Goal: Transaction & Acquisition: Obtain resource

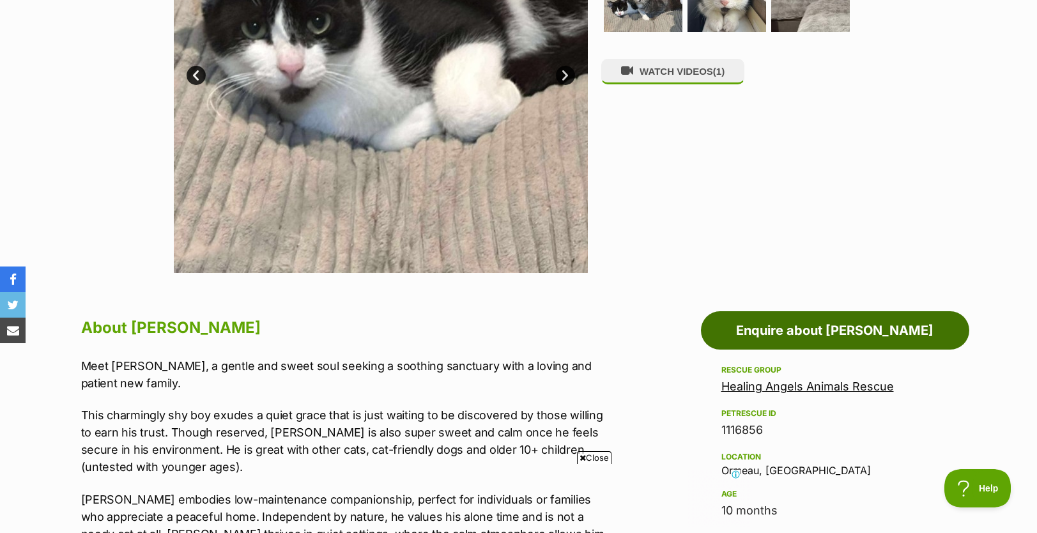
click at [769, 343] on link "Enquire about [PERSON_NAME]" at bounding box center [835, 330] width 268 height 38
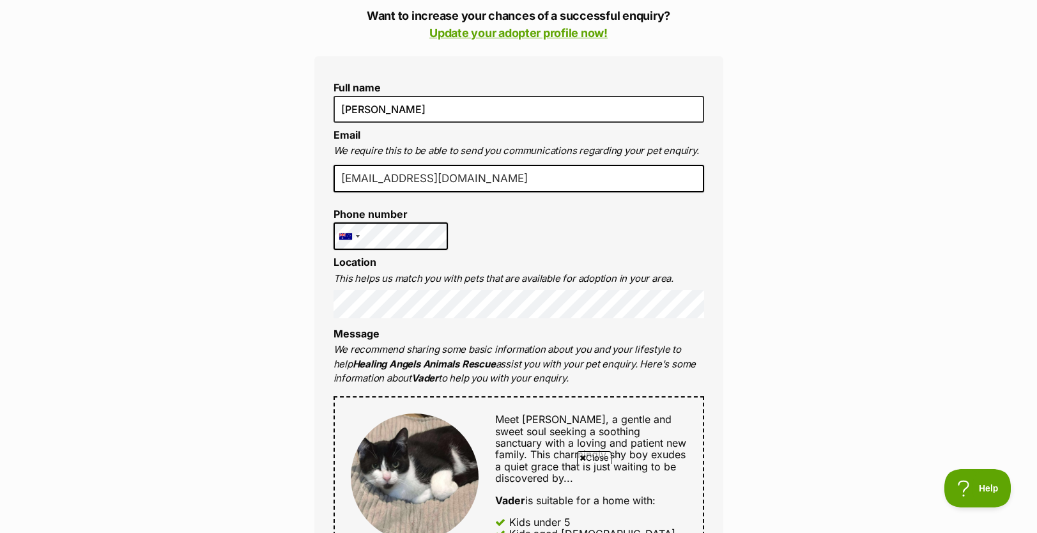
scroll to position [298, 0]
click at [540, 177] on input "casmckinnon1@bigpond.com" at bounding box center [519, 180] width 371 height 28
drag, startPoint x: 540, startPoint y: 177, endPoint x: 328, endPoint y: 173, distance: 212.3
click at [328, 173] on div "Full name Casey McKinnon Email We require this to be able to send you communica…" at bounding box center [518, 474] width 409 height 835
type input "[PERSON_NAME][EMAIL_ADDRESS][DOMAIN_NAME]"
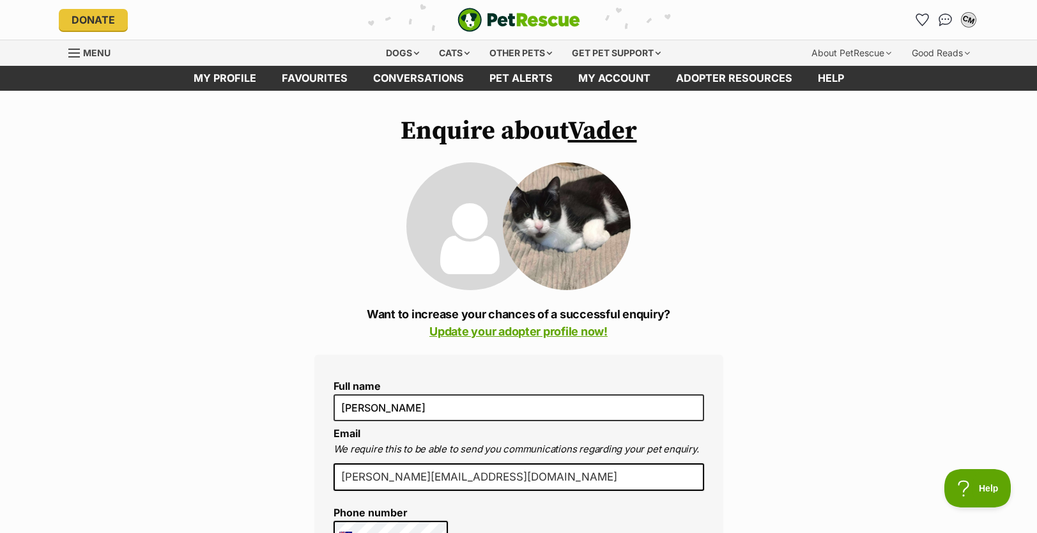
scroll to position [0, 0]
click at [973, 23] on div "CM" at bounding box center [969, 20] width 17 height 17
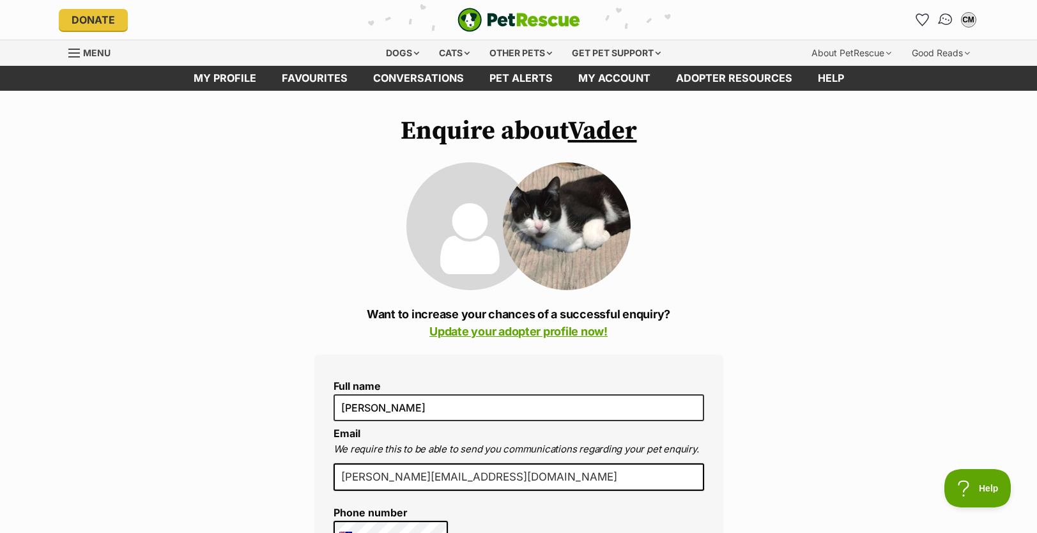
click at [948, 19] on img "Conversations" at bounding box center [945, 20] width 17 height 17
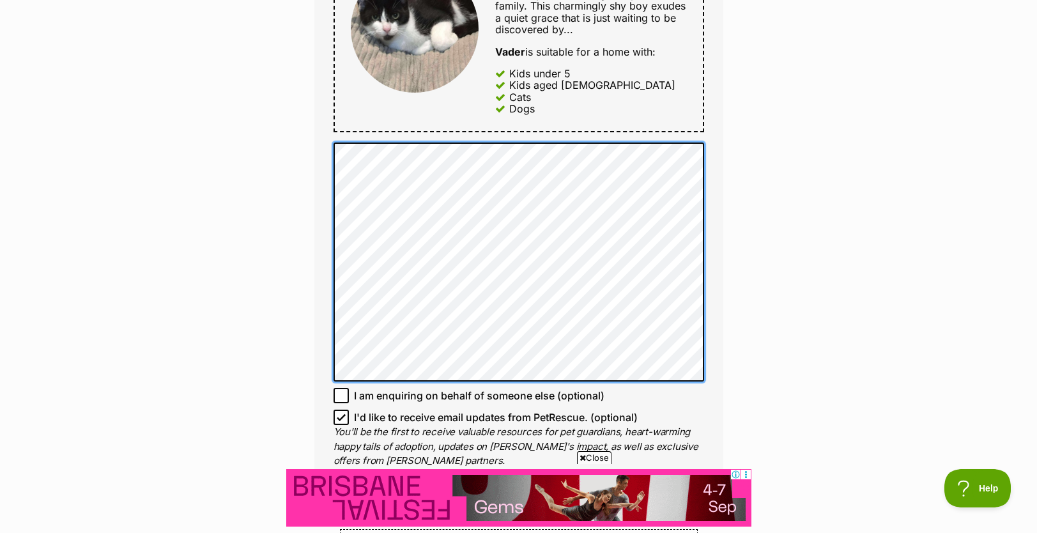
scroll to position [749, 0]
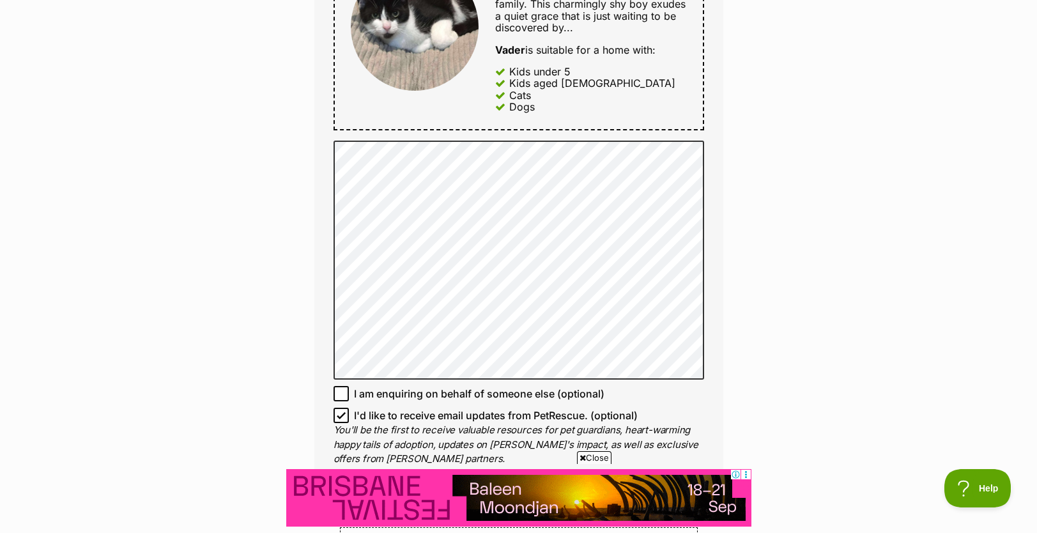
click at [340, 415] on icon at bounding box center [341, 415] width 9 height 9
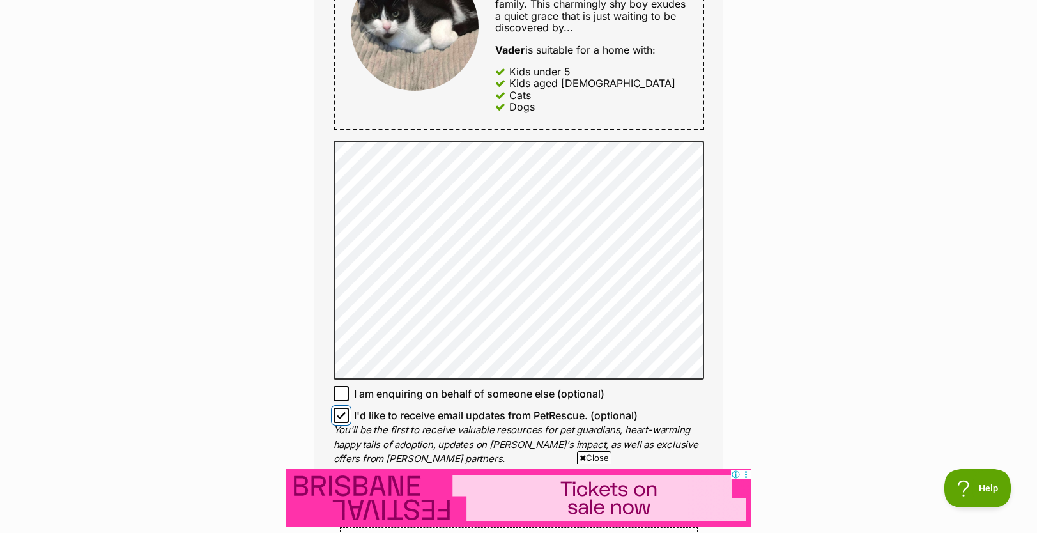
click at [340, 415] on input "I'd like to receive email updates from PetRescue. (optional)" at bounding box center [341, 415] width 15 height 15
checkbox input "false"
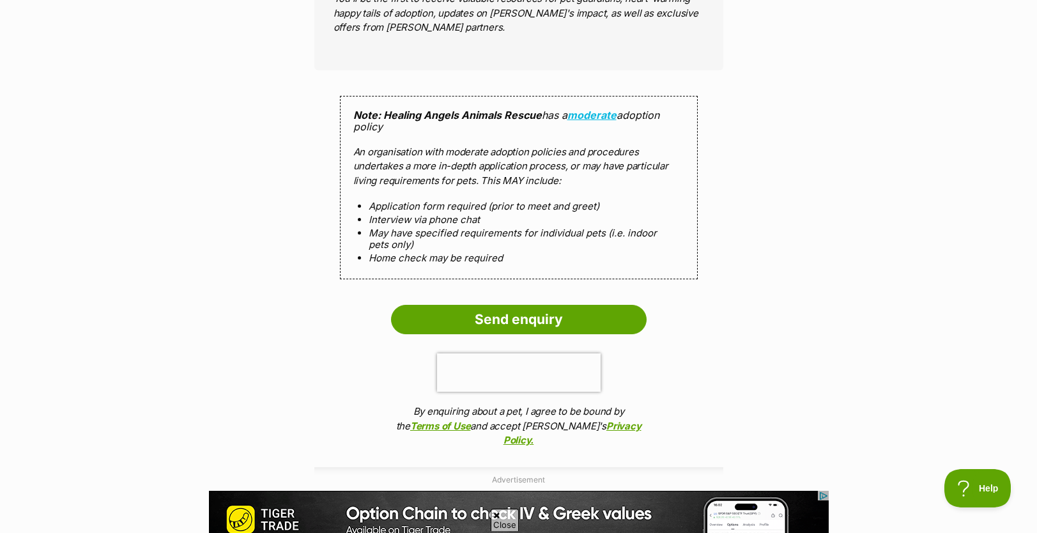
scroll to position [1192, 0]
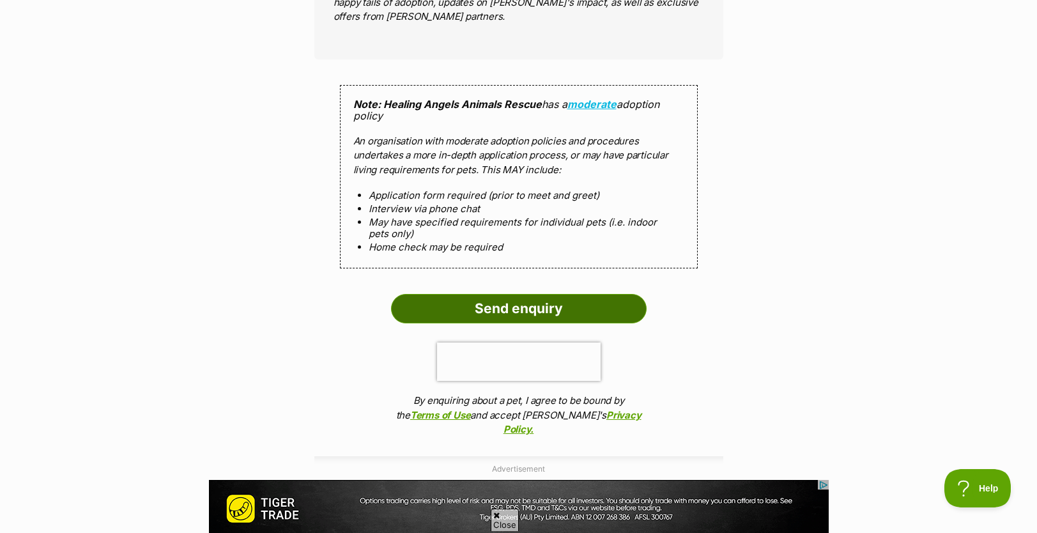
click at [524, 304] on input "Send enquiry" at bounding box center [519, 308] width 256 height 29
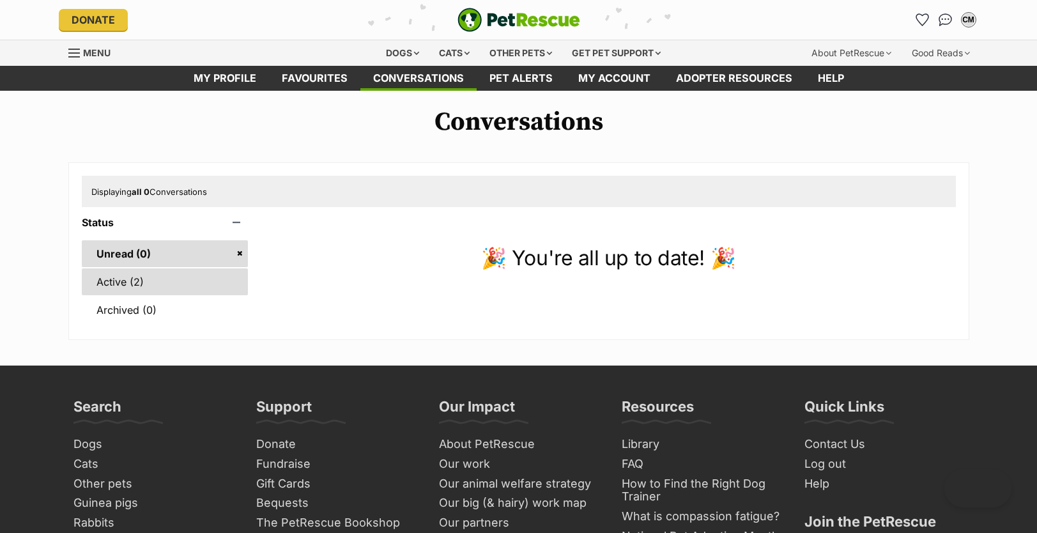
click at [118, 290] on link "Active (2)" at bounding box center [165, 281] width 167 height 27
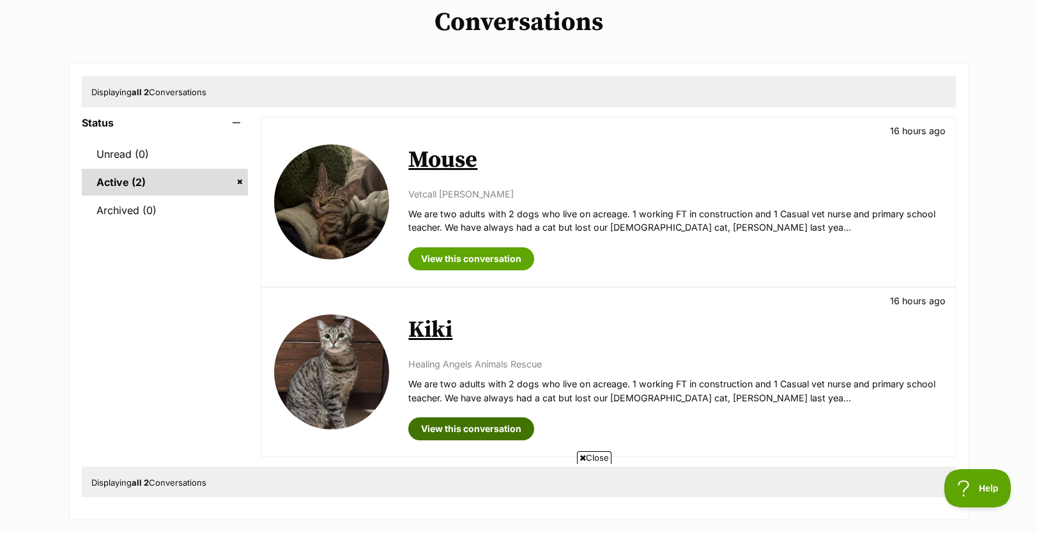
click at [508, 432] on link "View this conversation" at bounding box center [471, 428] width 126 height 23
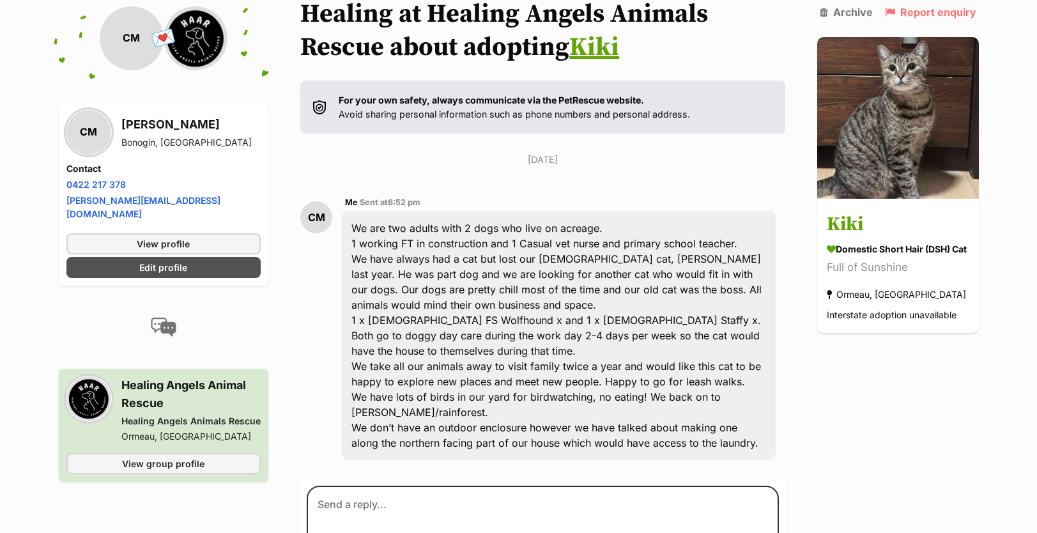
scroll to position [146, 0]
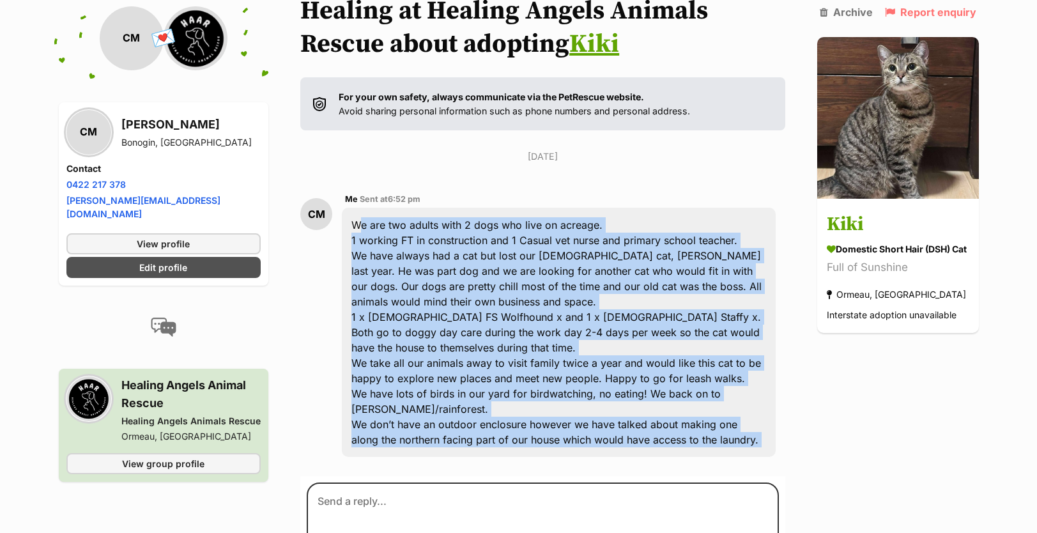
drag, startPoint x: 352, startPoint y: 222, endPoint x: 728, endPoint y: 473, distance: 452.6
click at [728, 473] on section "Casey, you're chatting to Healing at Healing Angels Animals Rescue about adopti…" at bounding box center [542, 294] width 485 height 667
copy section "We are two adults with 2 dogs who live on acreage. 1 working FT in construction…"
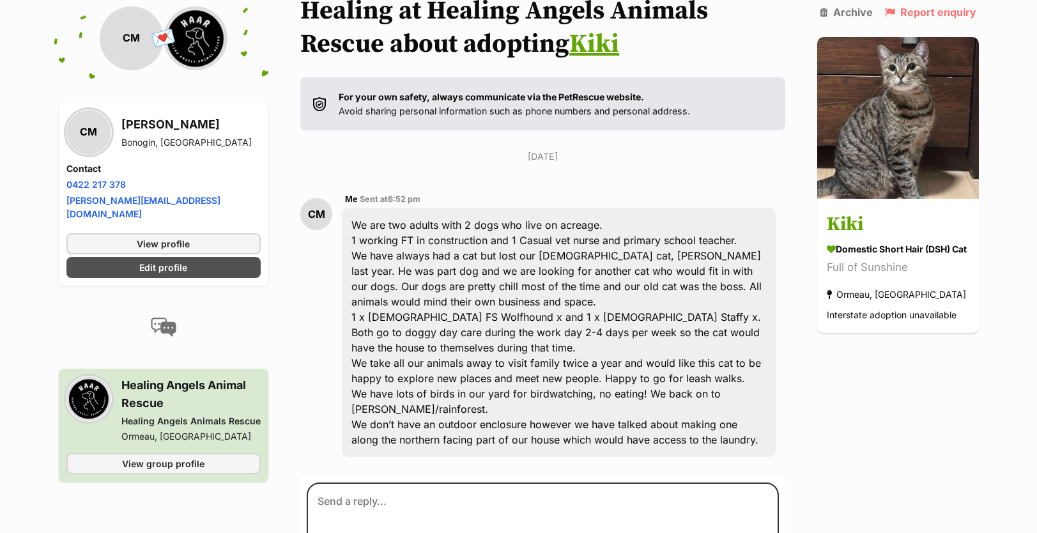
click at [346, 165] on div "Monday, 25 August 2025 CM Me Sent at 6:52 pm We are two adults with 2 dogs who …" at bounding box center [542, 308] width 485 height 317
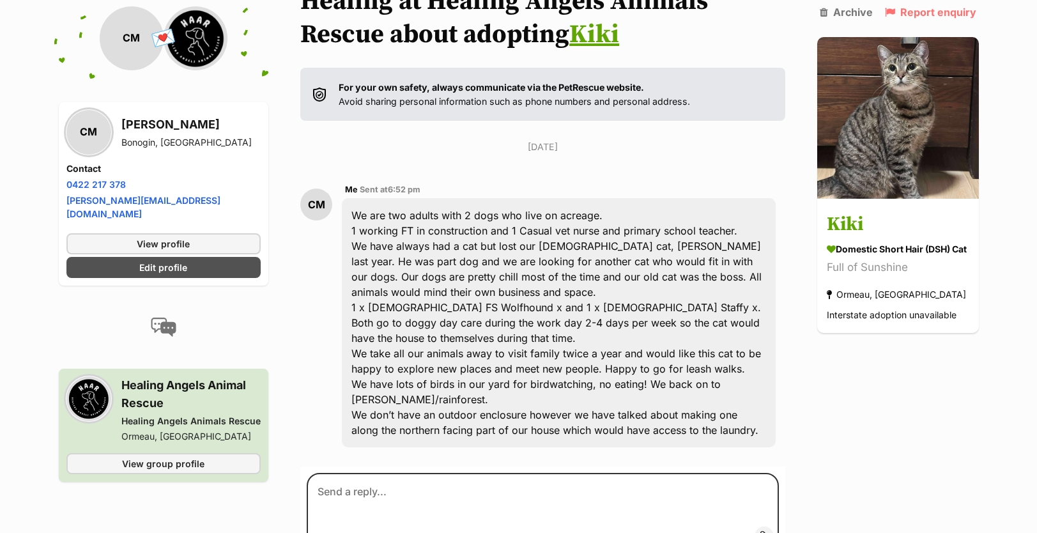
scroll to position [127, 0]
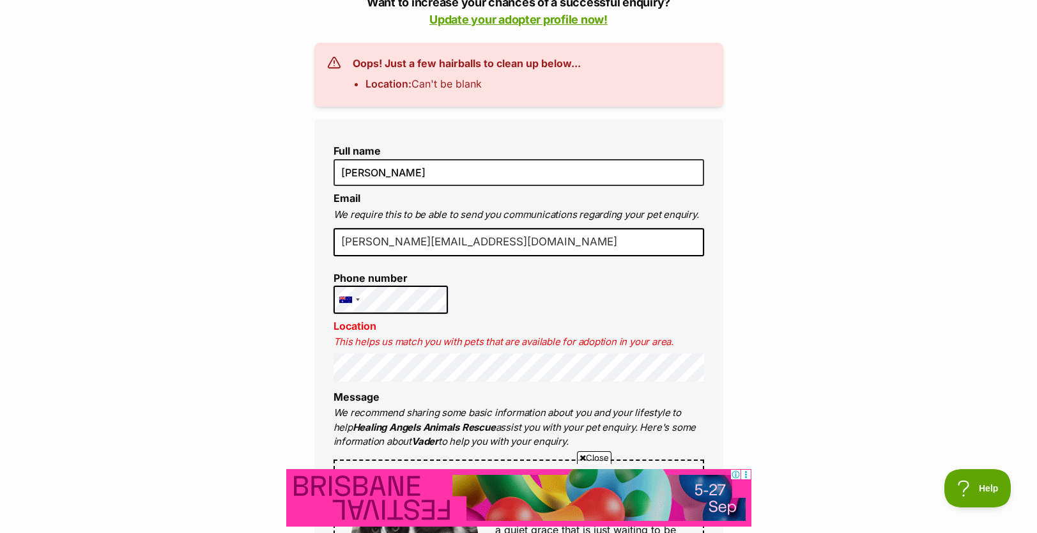
scroll to position [313, 0]
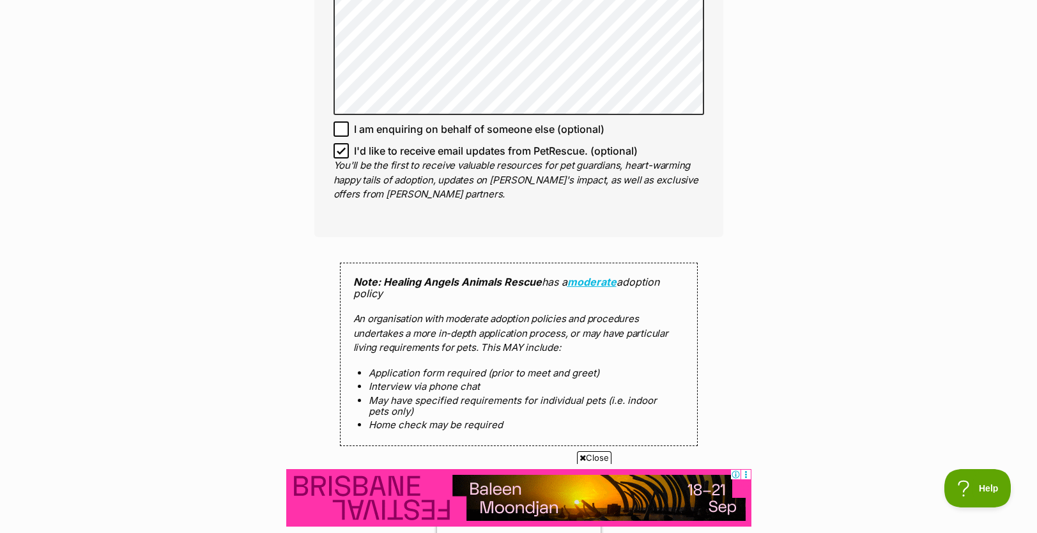
scroll to position [1080, 0]
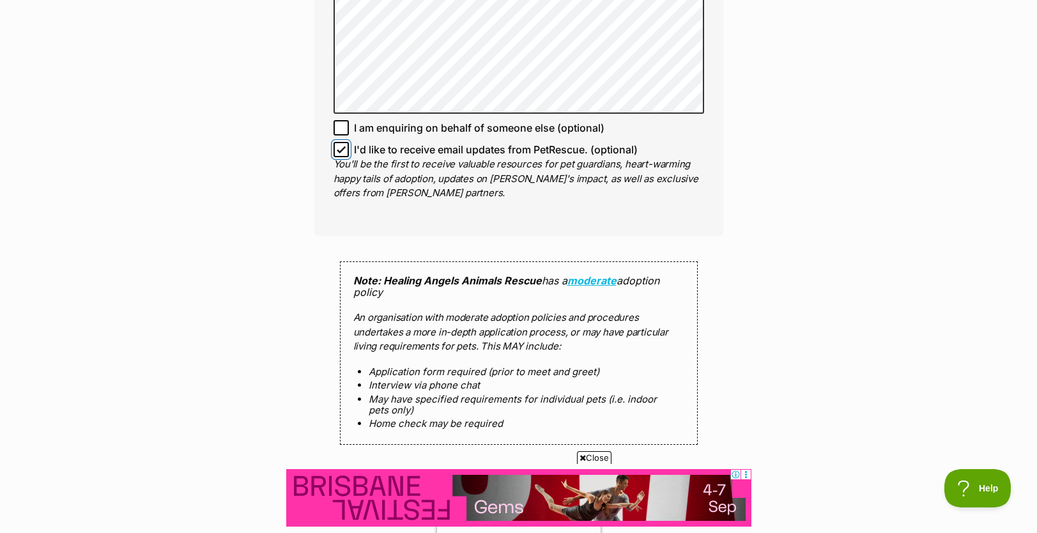
click at [339, 157] on input "I'd like to receive email updates from PetRescue. (optional)" at bounding box center [341, 149] width 15 height 15
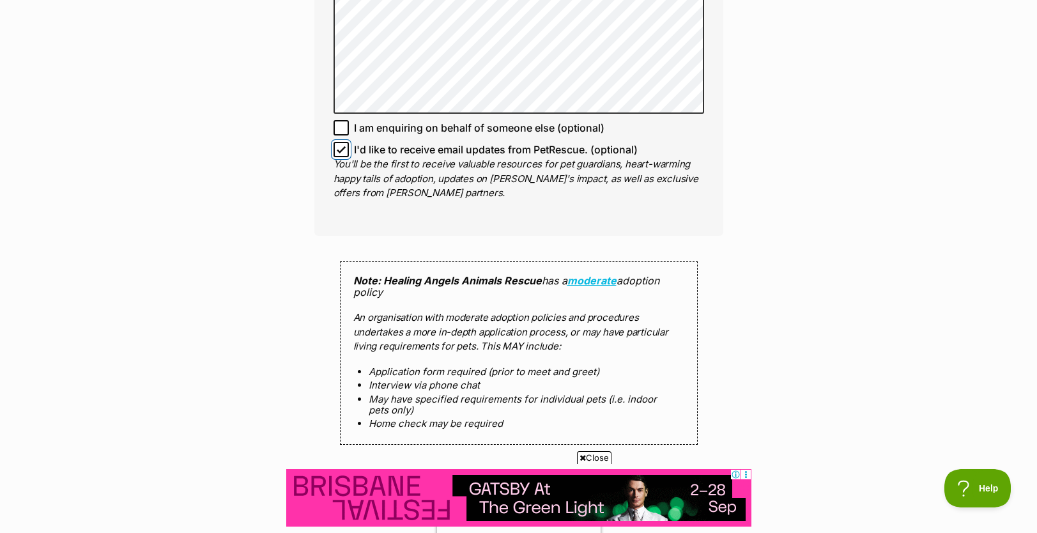
checkbox input "false"
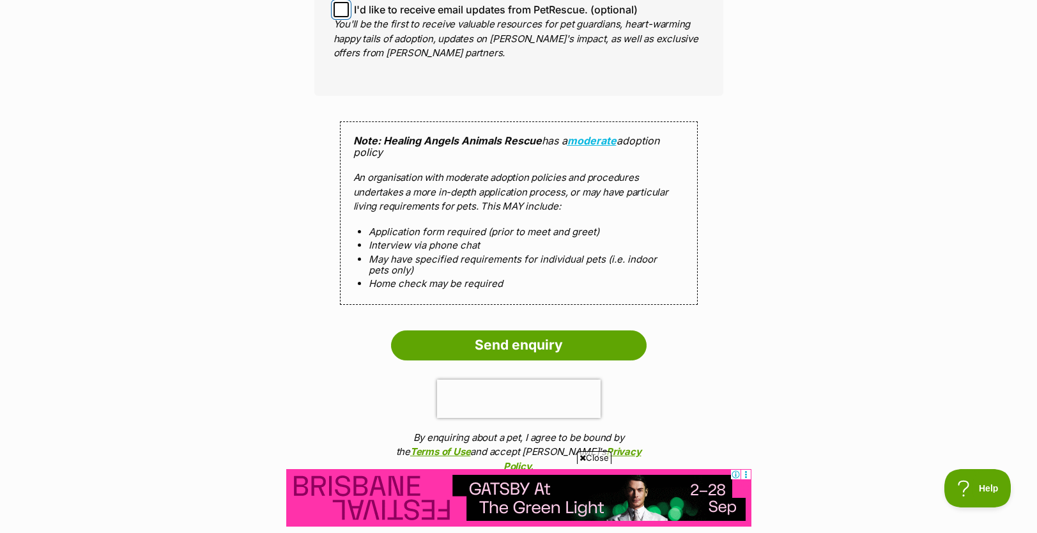
scroll to position [1473, 0]
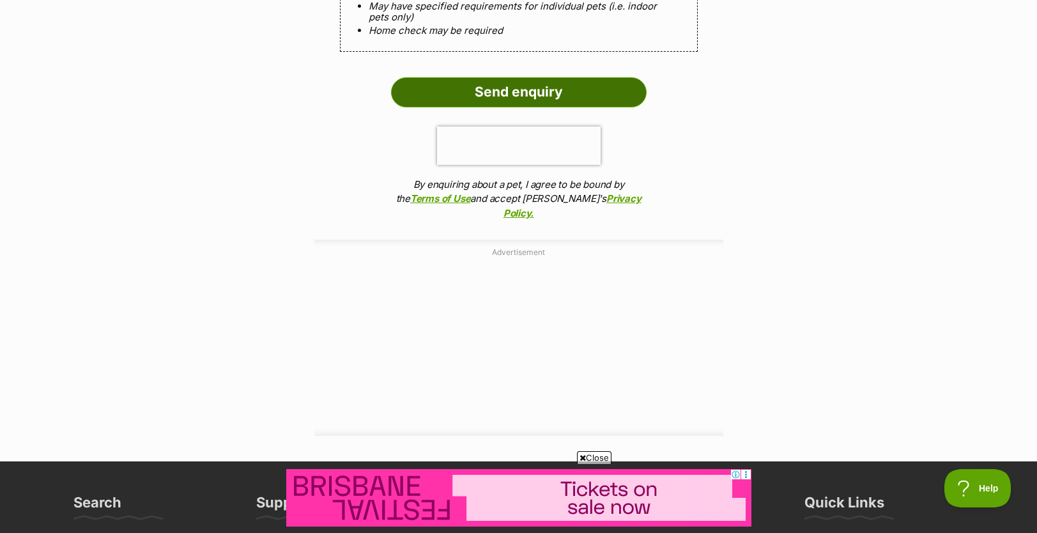
click at [520, 91] on input "Send enquiry" at bounding box center [519, 91] width 256 height 29
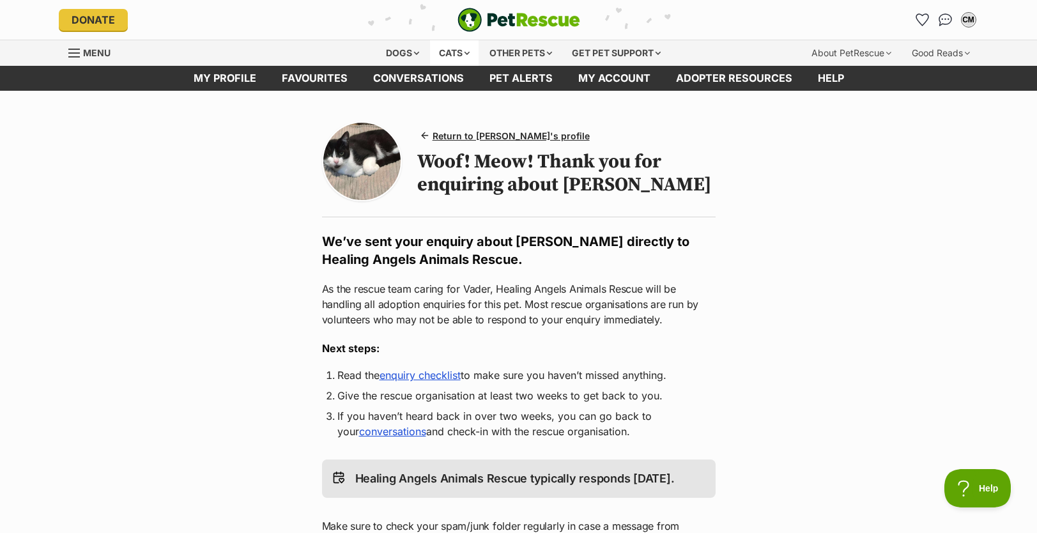
click at [466, 52] on div "Cats" at bounding box center [454, 53] width 49 height 26
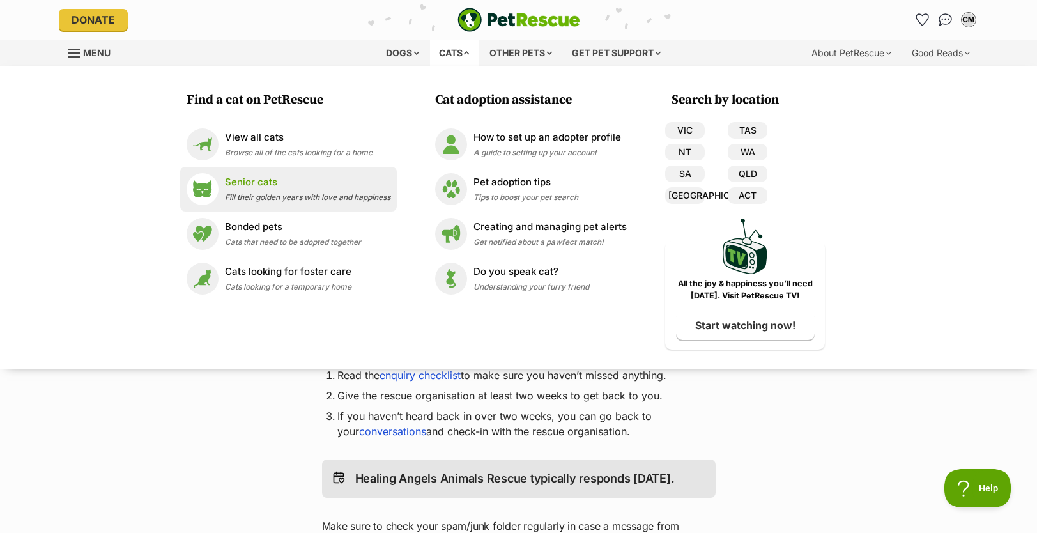
click at [304, 195] on span "Fill their golden years with love and happiness" at bounding box center [308, 197] width 166 height 10
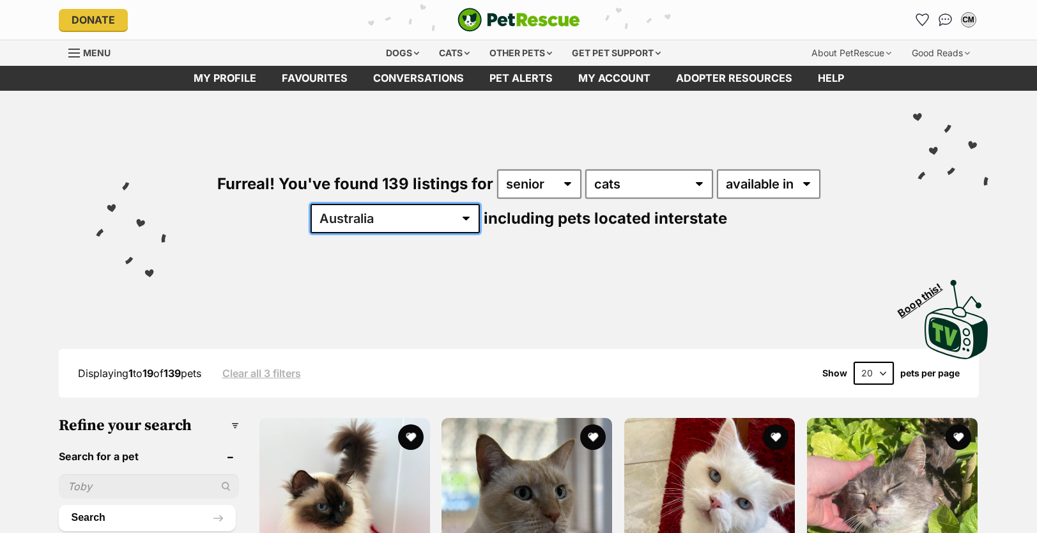
click at [402, 219] on select "[GEOGRAPHIC_DATA] [GEOGRAPHIC_DATA] [GEOGRAPHIC_DATA] [GEOGRAPHIC_DATA] [GEOGRA…" at bounding box center [395, 218] width 169 height 29
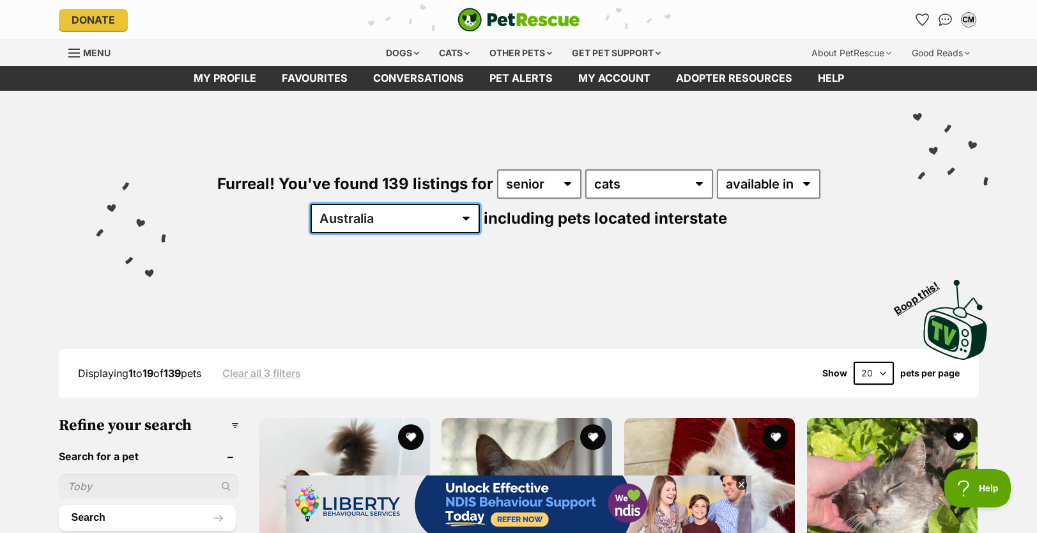
select select "QLD"
click at [350, 204] on select "Australia ACT NSW NT QLD SA TAS VIC WA" at bounding box center [395, 218] width 169 height 29
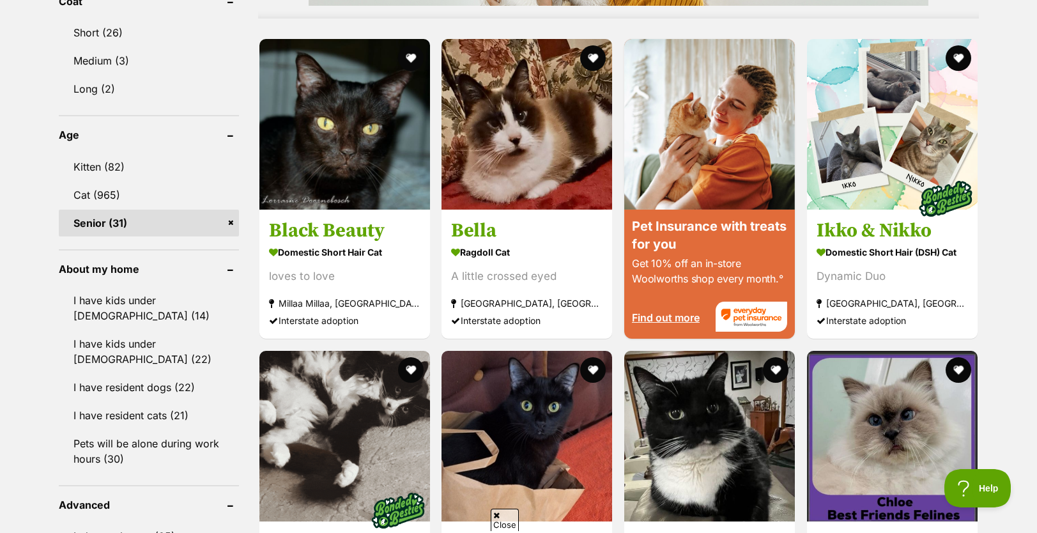
scroll to position [1232, 0]
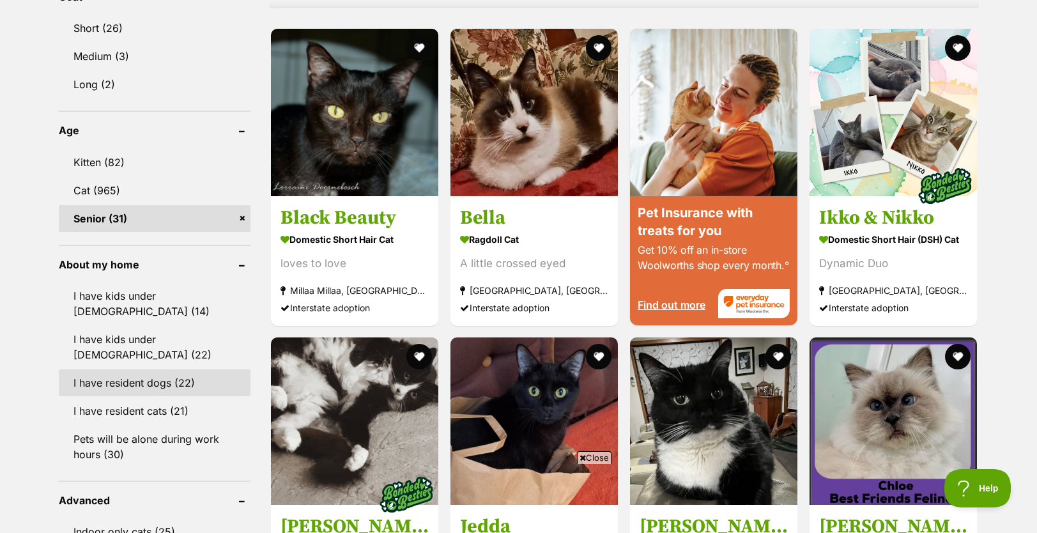
click at [150, 369] on link "I have resident dogs (22)" at bounding box center [155, 382] width 192 height 27
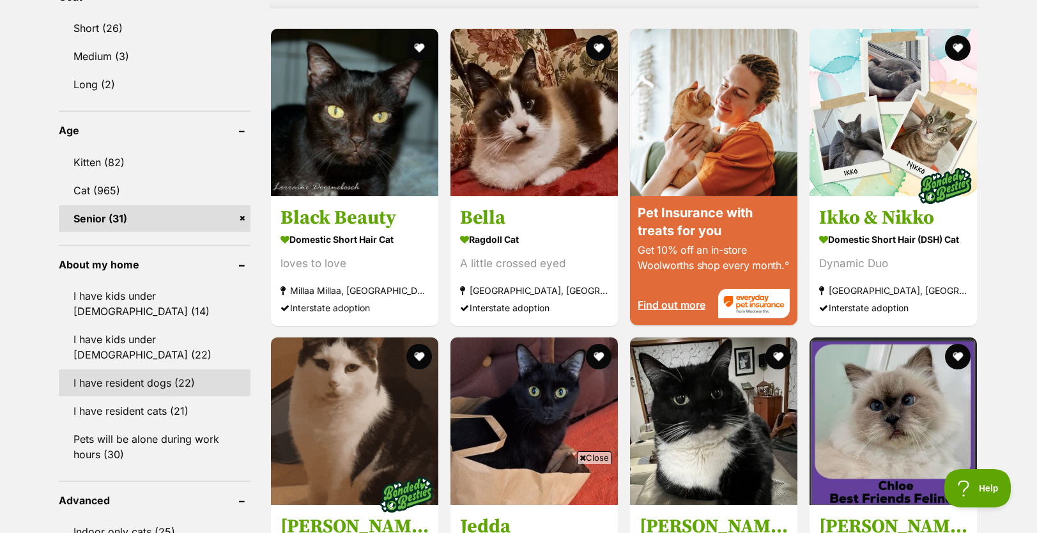
scroll to position [0, 0]
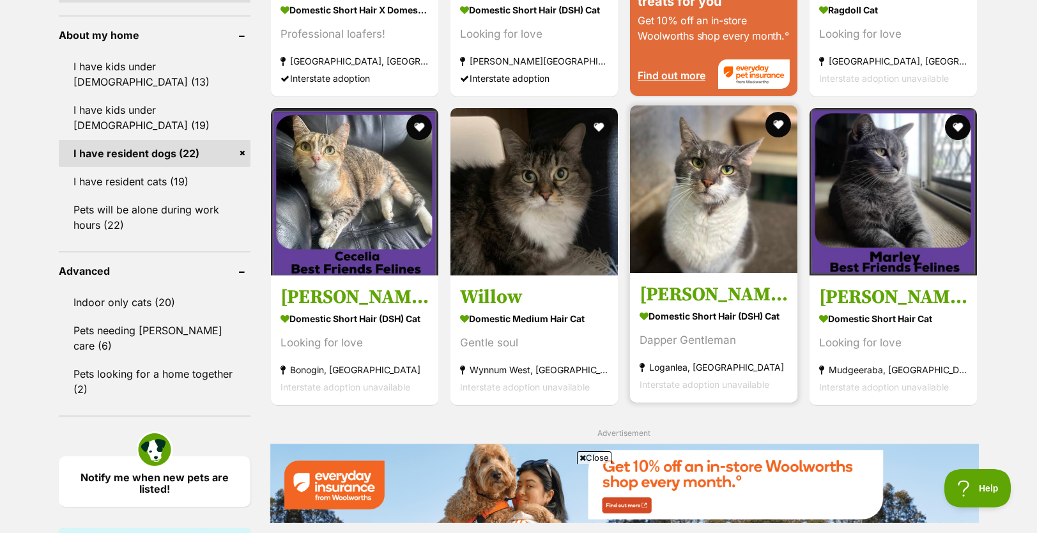
click at [661, 221] on img at bounding box center [713, 188] width 167 height 167
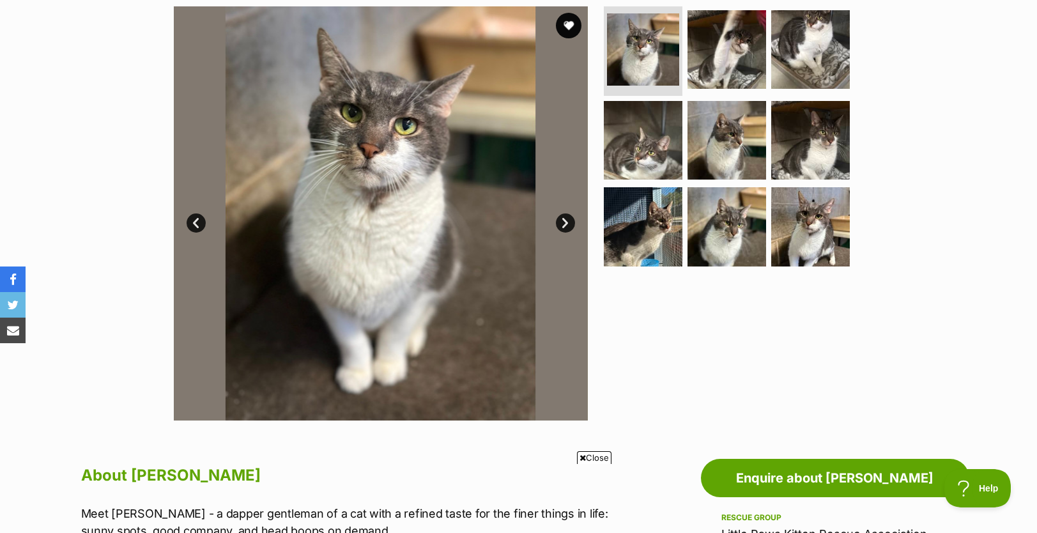
scroll to position [244, 0]
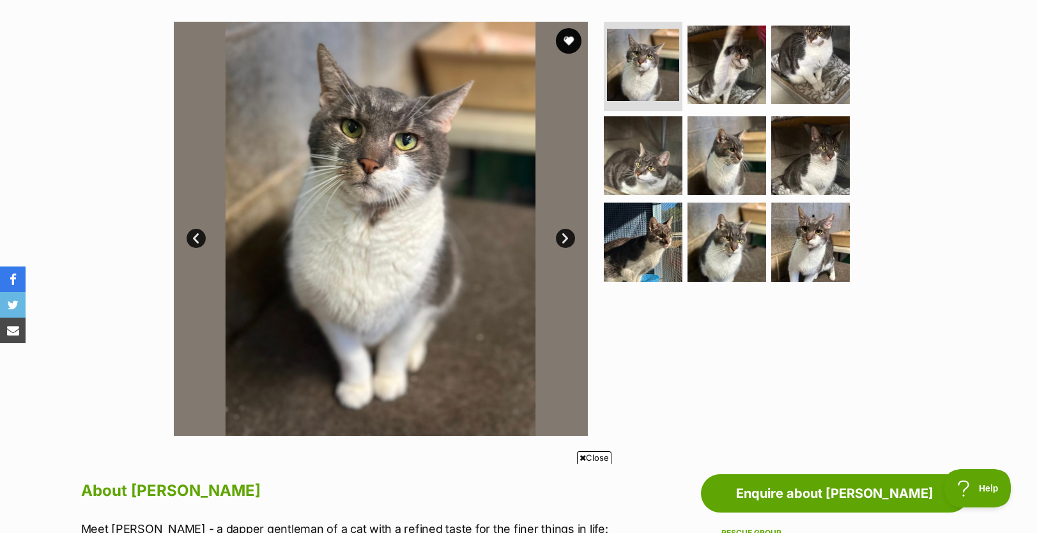
click at [570, 238] on link "Next" at bounding box center [565, 238] width 19 height 19
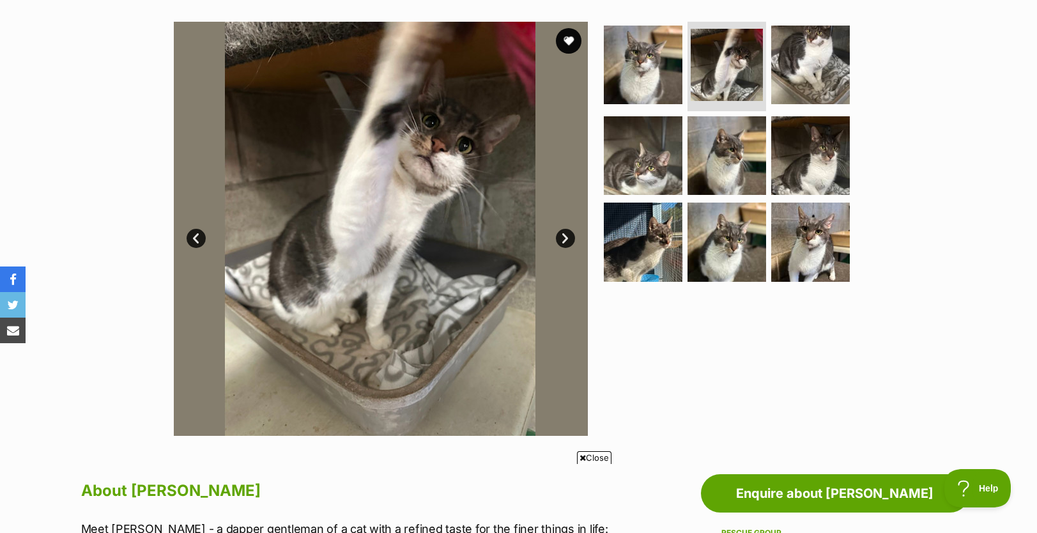
click at [570, 238] on link "Next" at bounding box center [565, 238] width 19 height 19
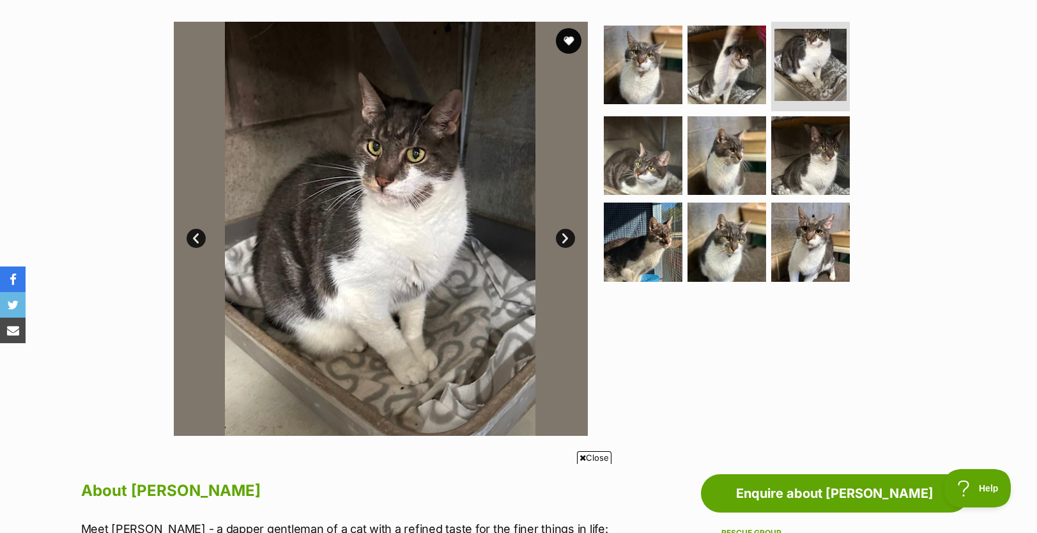
click at [570, 239] on link "Next" at bounding box center [565, 238] width 19 height 19
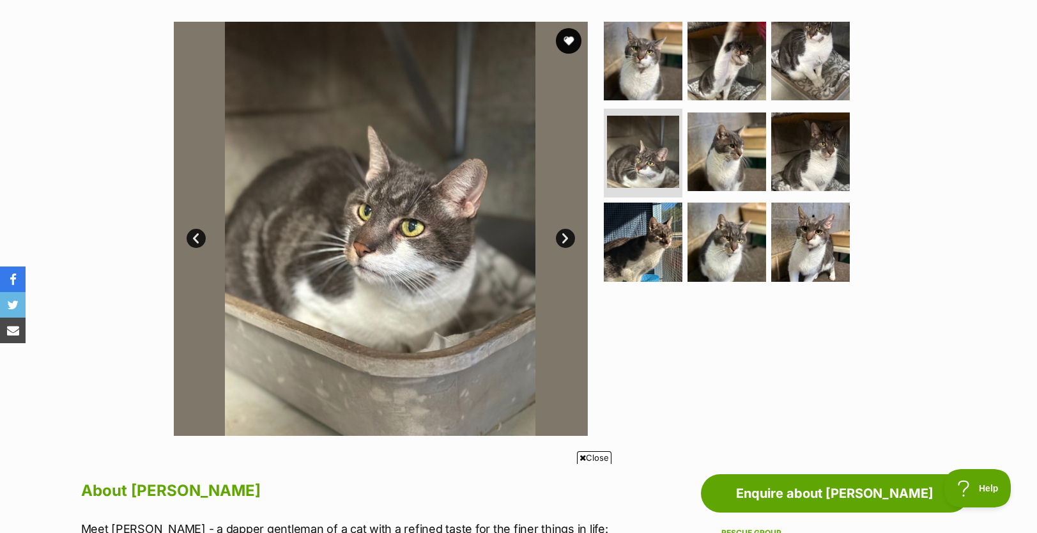
click at [570, 242] on link "Next" at bounding box center [565, 238] width 19 height 19
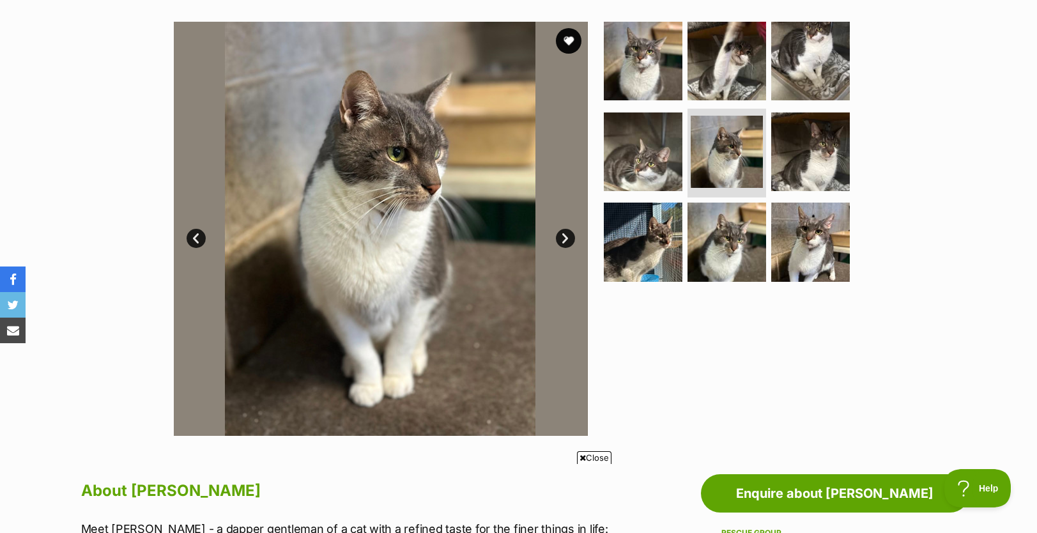
click at [570, 242] on link "Next" at bounding box center [565, 238] width 19 height 19
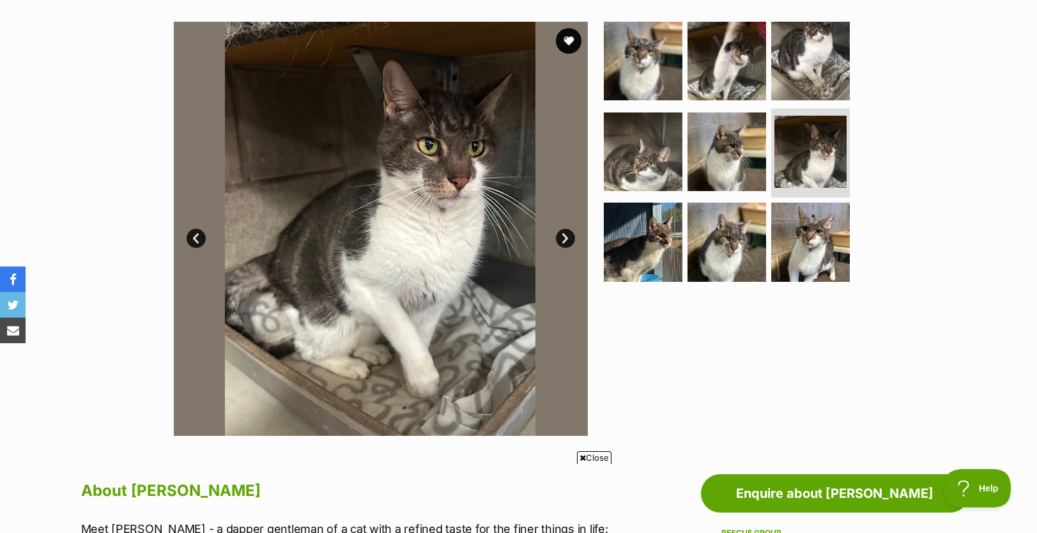
click at [570, 242] on link "Next" at bounding box center [565, 238] width 19 height 19
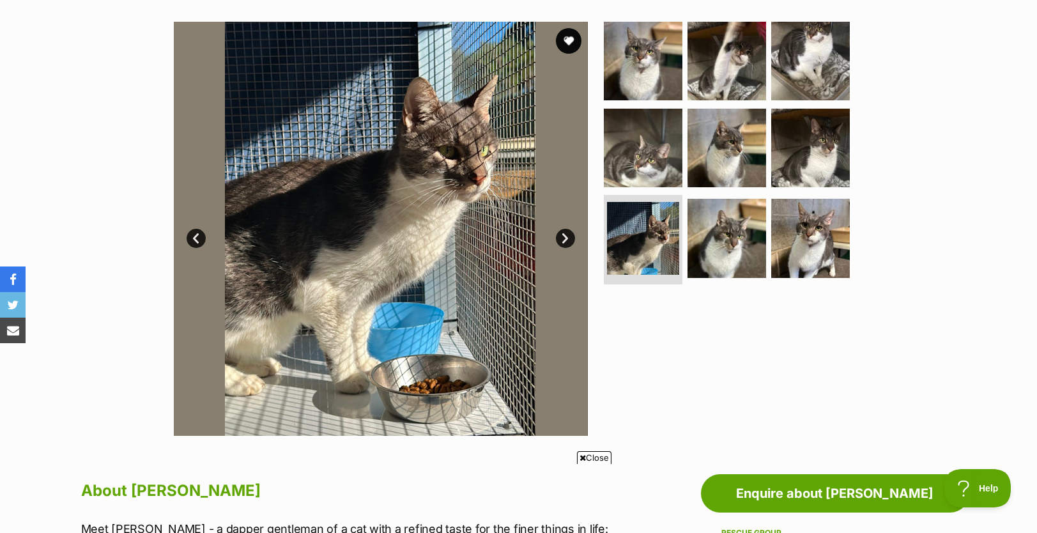
click at [570, 244] on link "Next" at bounding box center [565, 238] width 19 height 19
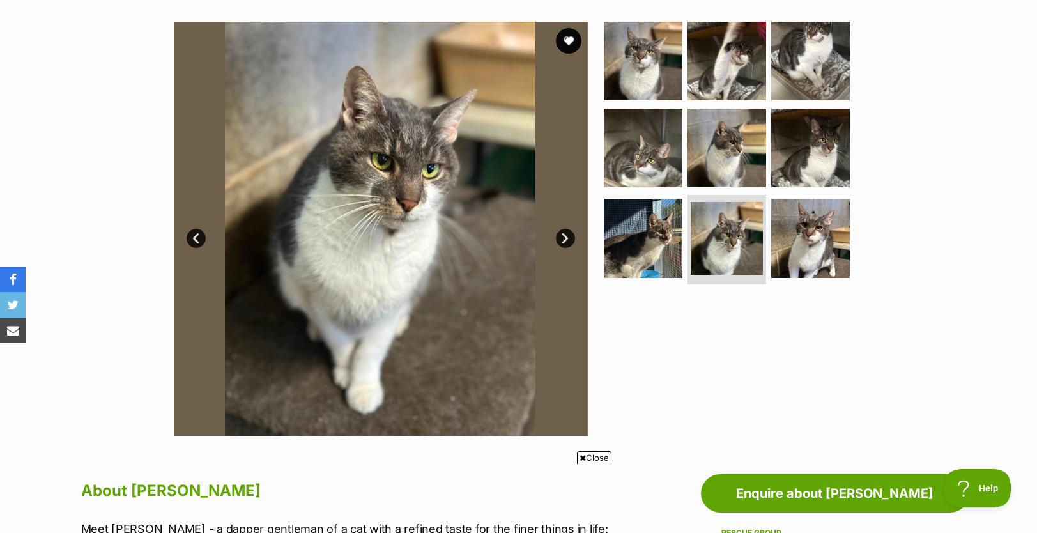
click at [568, 243] on link "Next" at bounding box center [565, 238] width 19 height 19
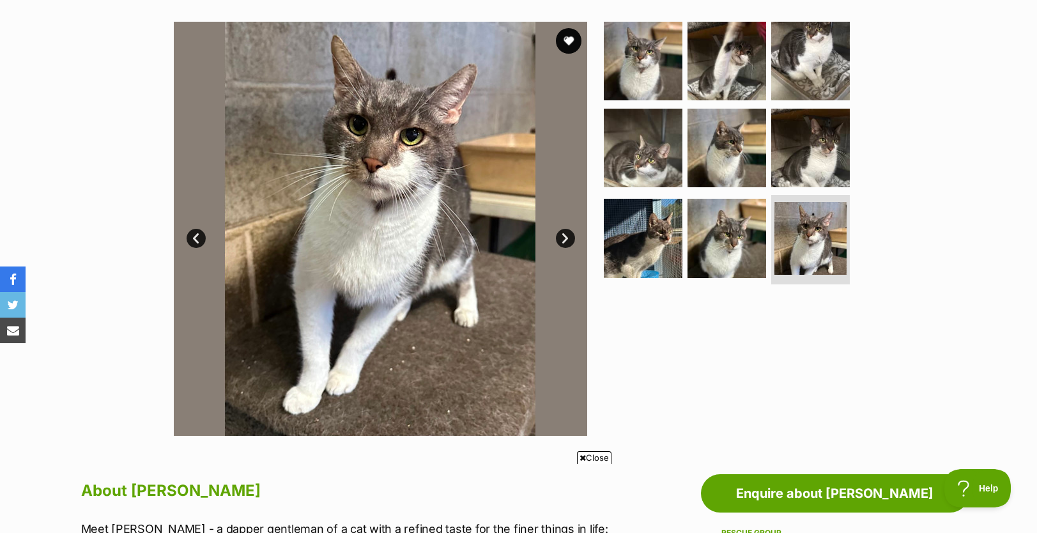
click at [568, 242] on link "Next" at bounding box center [565, 238] width 19 height 19
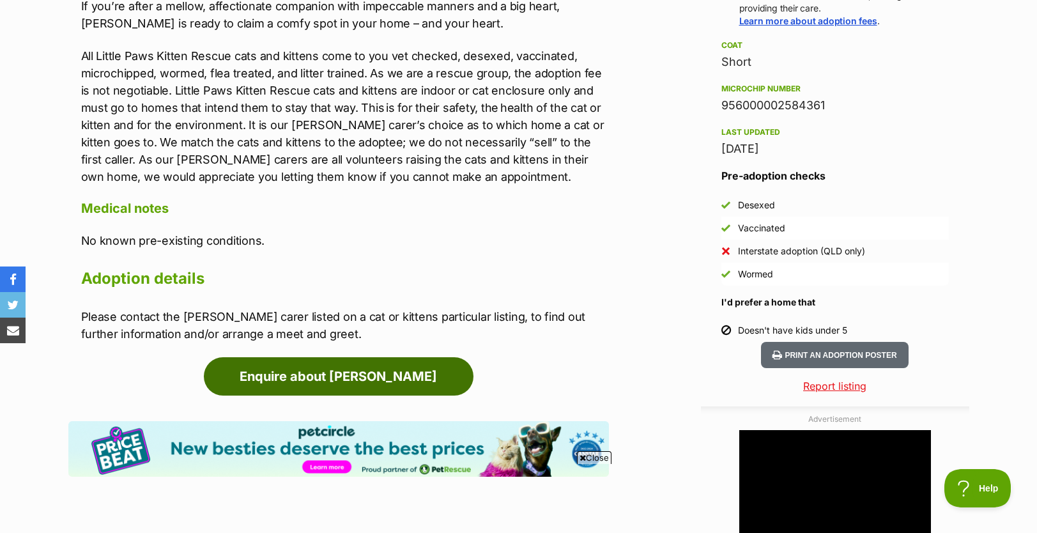
scroll to position [0, 0]
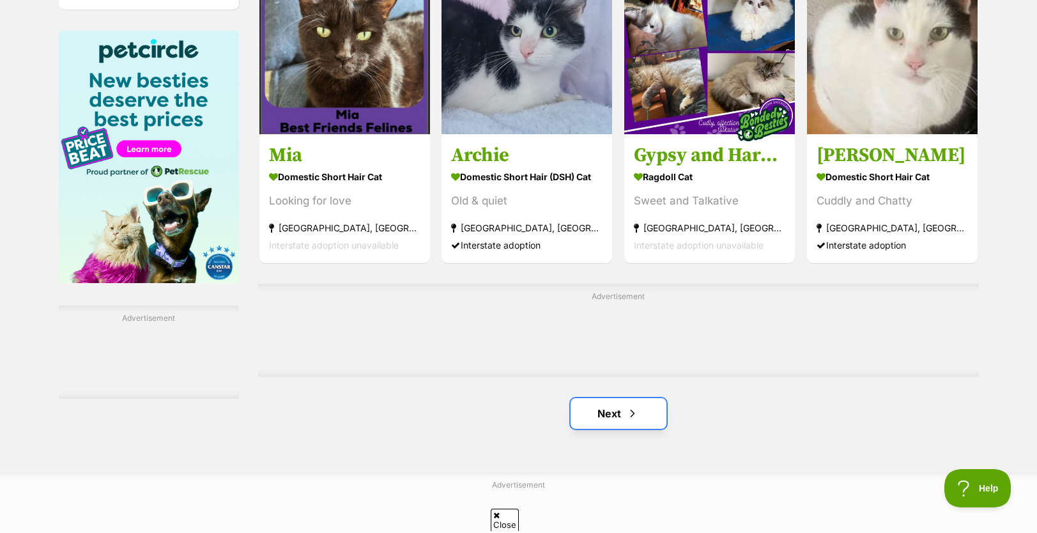
click at [635, 406] on span "Next page" at bounding box center [632, 413] width 13 height 15
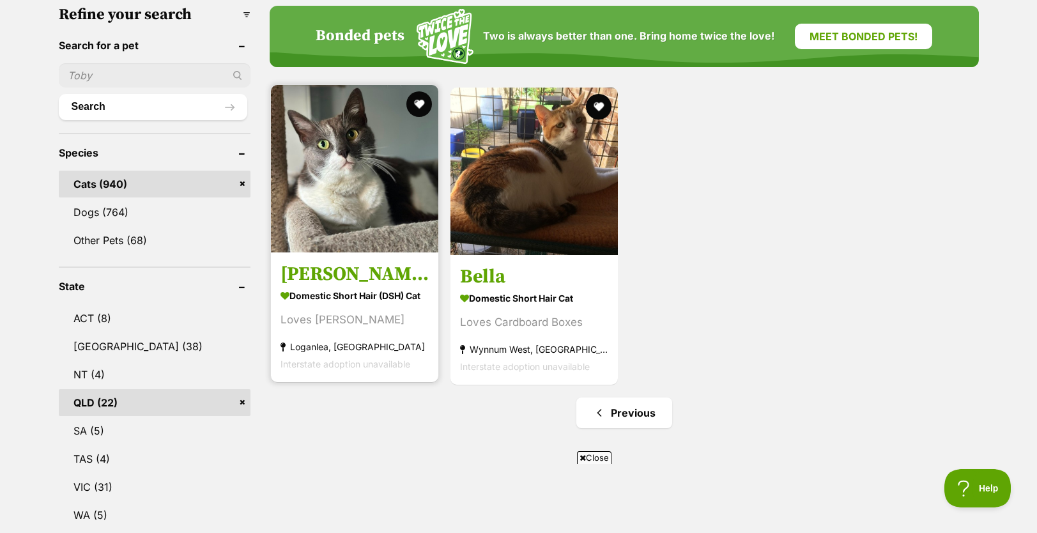
click at [377, 217] on img at bounding box center [354, 168] width 167 height 167
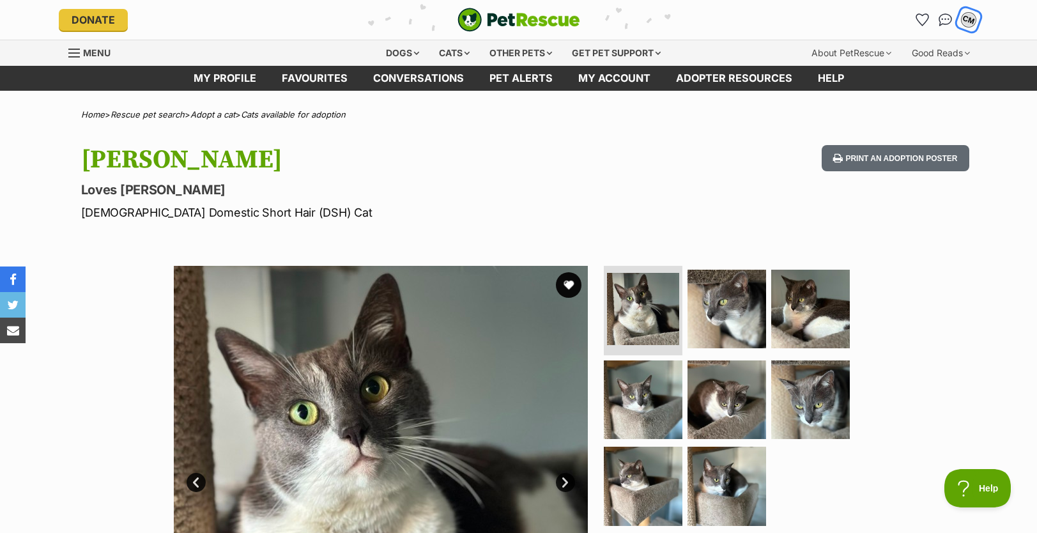
click at [968, 17] on div "CM" at bounding box center [969, 20] width 17 height 17
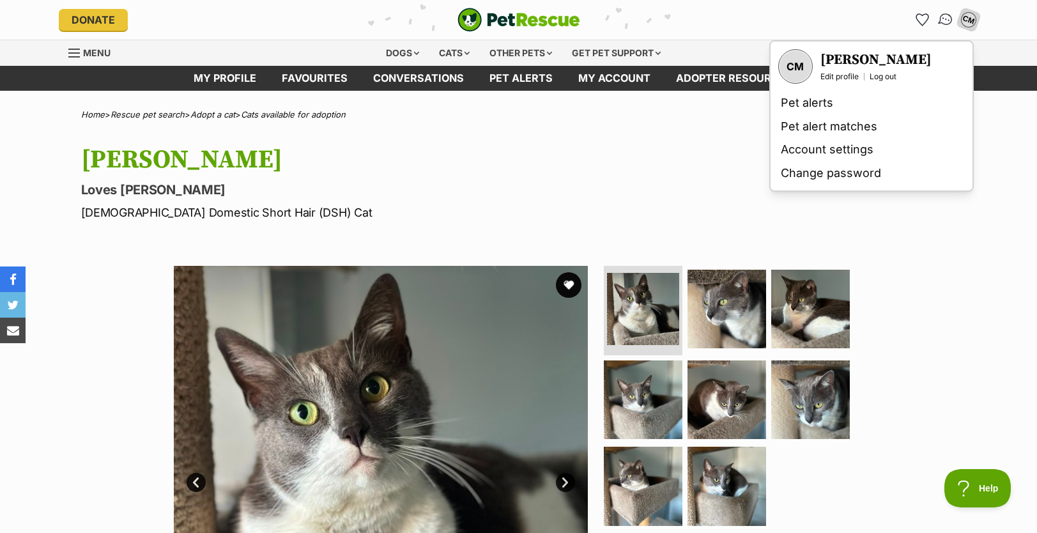
click at [945, 22] on img "Conversations" at bounding box center [945, 20] width 17 height 17
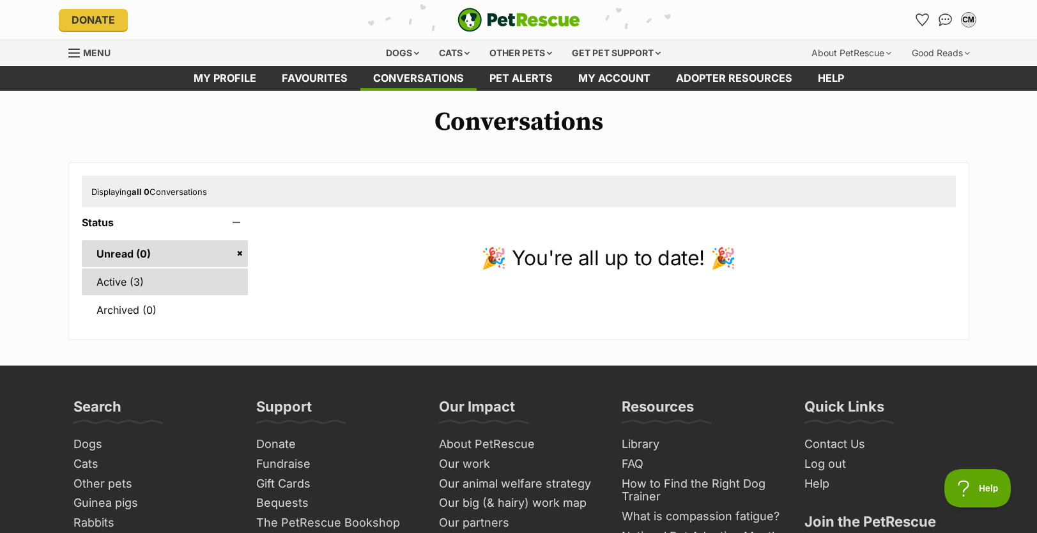
click at [128, 285] on link "Active (3)" at bounding box center [165, 281] width 167 height 27
